Goal: Information Seeking & Learning: Check status

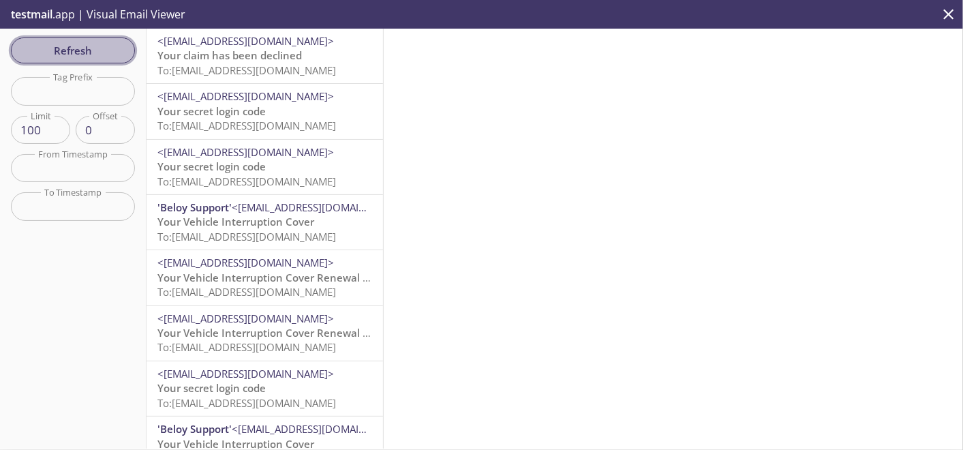
click at [110, 53] on span "Refresh" at bounding box center [73, 51] width 102 height 18
click at [286, 70] on span "To: [EMAIL_ADDRESS][DOMAIN_NAME]" at bounding box center [247, 70] width 179 height 14
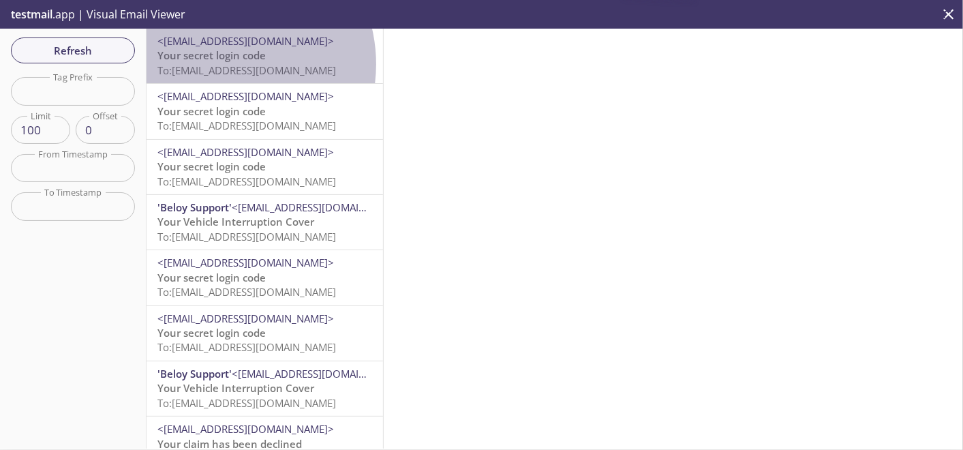
click at [220, 64] on span "To: prodcustomer.sapphire+test21032025003@inbox.testmail.app" at bounding box center [247, 70] width 179 height 14
